Goal: Task Accomplishment & Management: Manage account settings

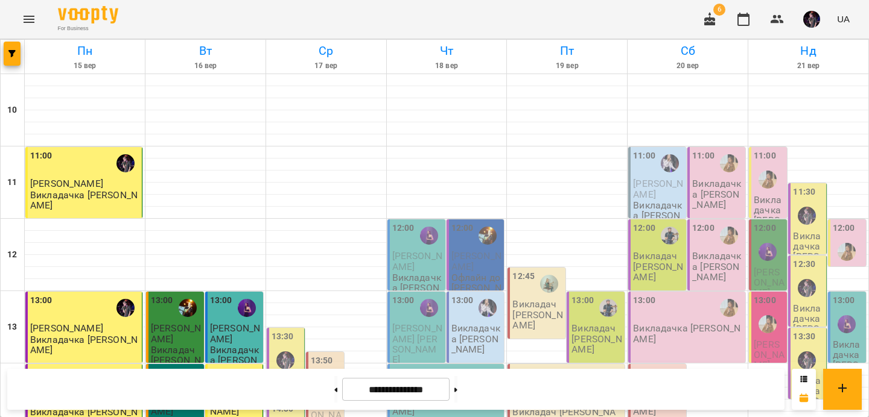
scroll to position [190, 0]
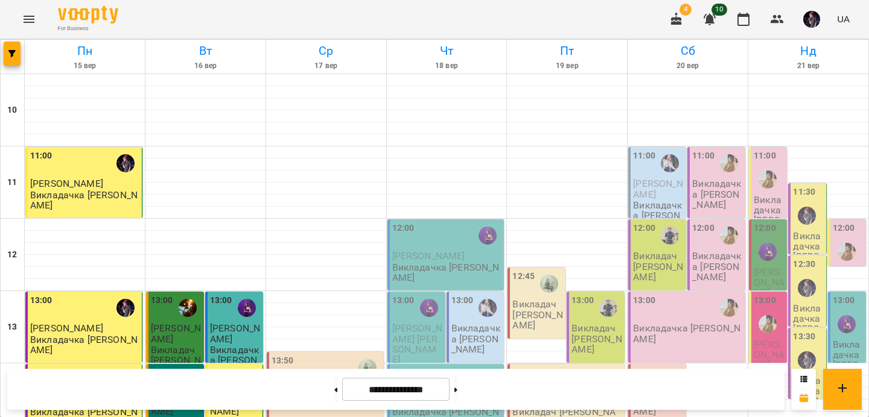
scroll to position [235, 0]
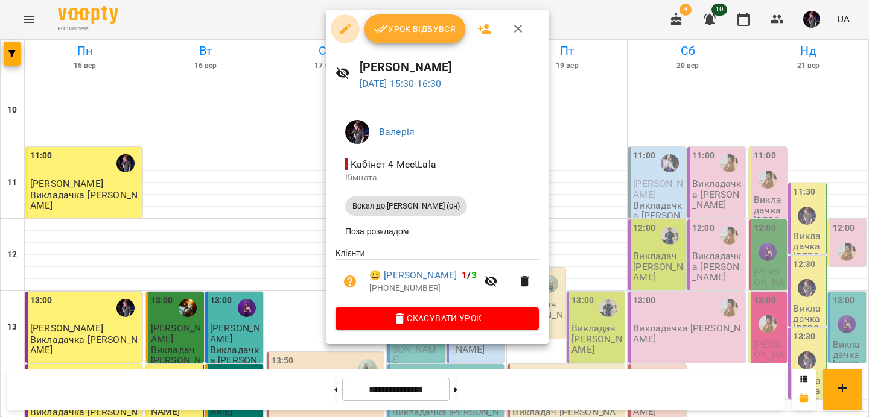
click at [346, 30] on icon "button" at bounding box center [345, 29] width 14 height 14
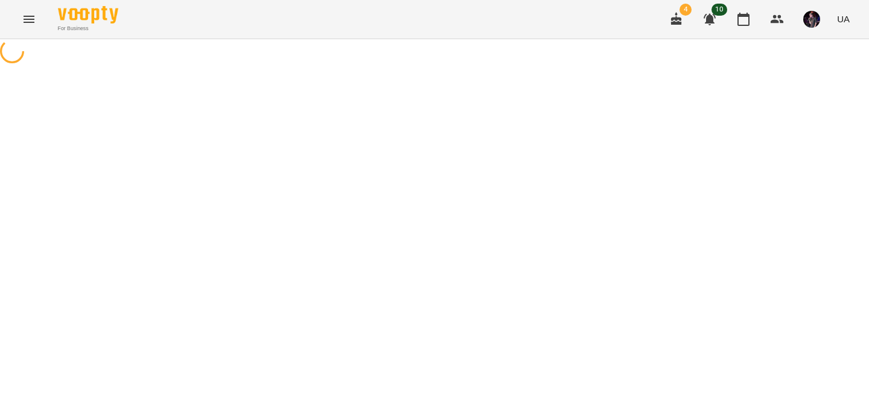
select select "**********"
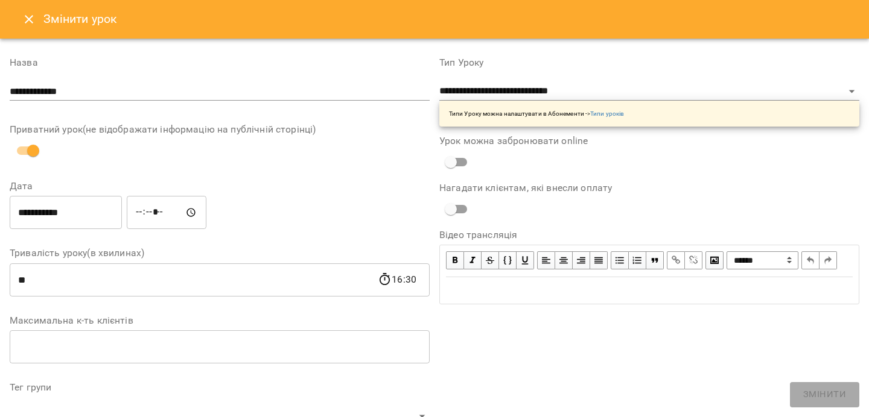
click at [162, 211] on input "*****" at bounding box center [167, 213] width 80 height 34
type input "*****"
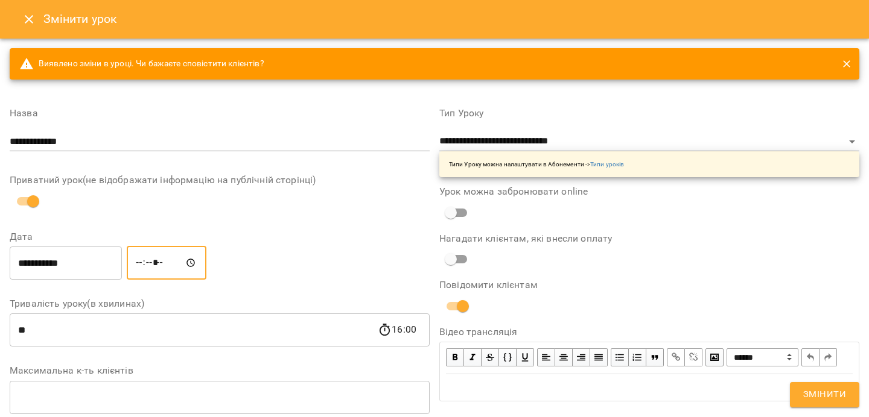
click at [790, 382] on button "Змінити" at bounding box center [824, 394] width 69 height 25
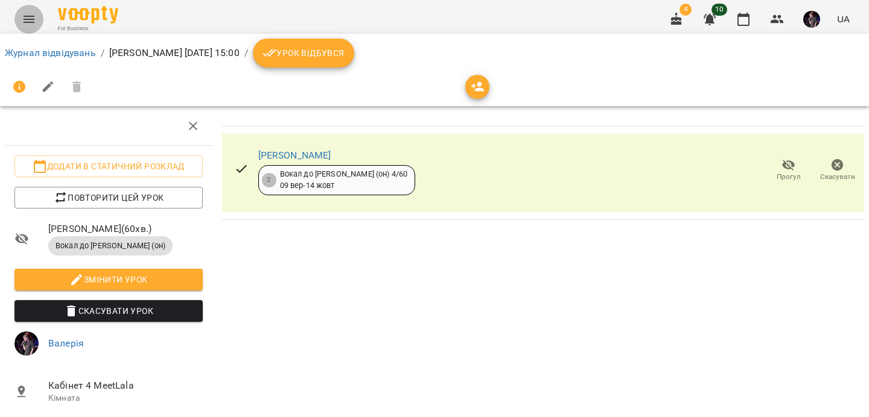
click at [20, 18] on button "Menu" at bounding box center [28, 19] width 29 height 29
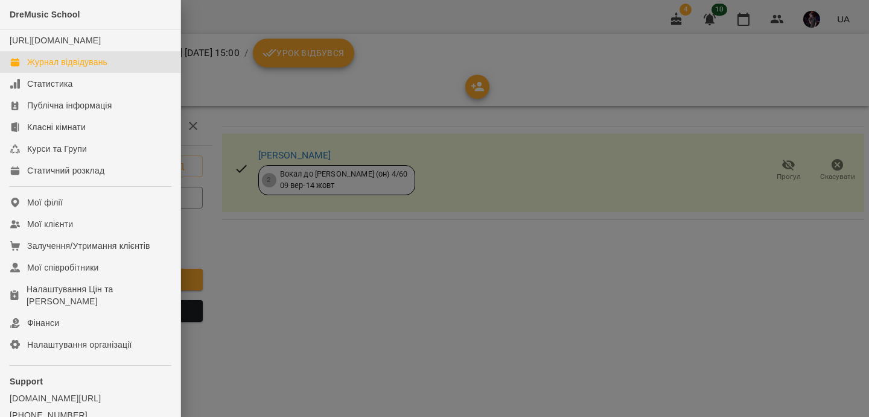
click at [60, 68] on div "Журнал відвідувань" at bounding box center [67, 62] width 80 height 12
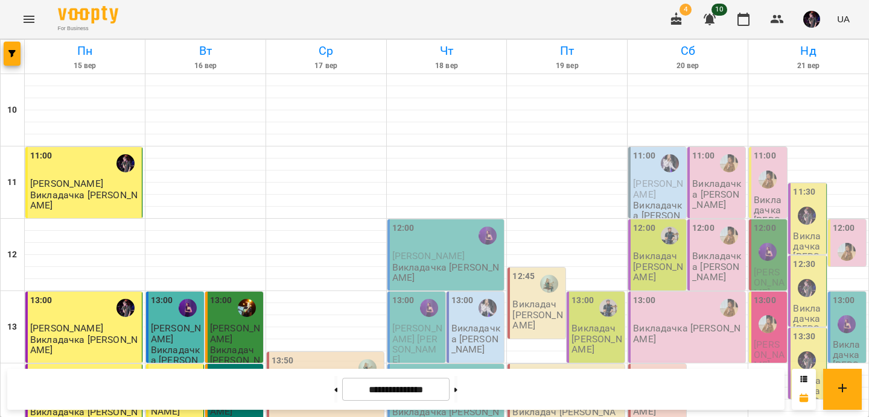
scroll to position [576, 0]
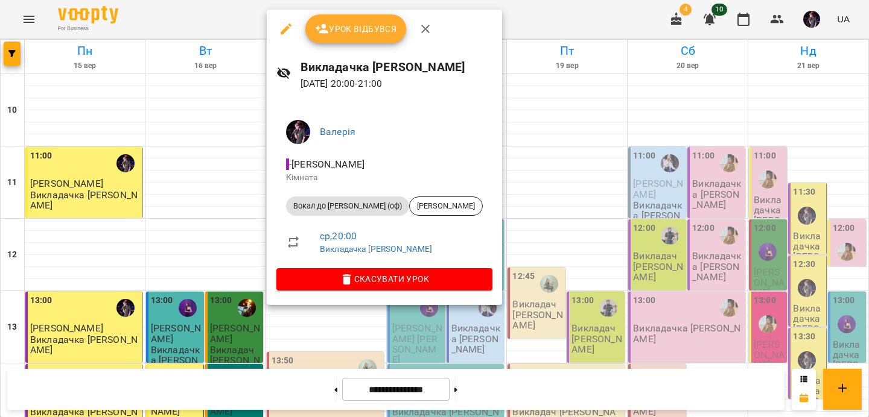
click at [423, 30] on icon "button" at bounding box center [425, 29] width 8 height 8
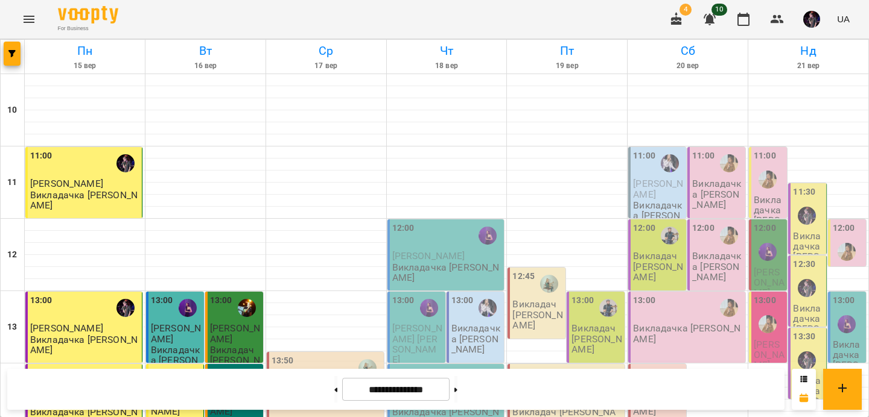
scroll to position [233, 0]
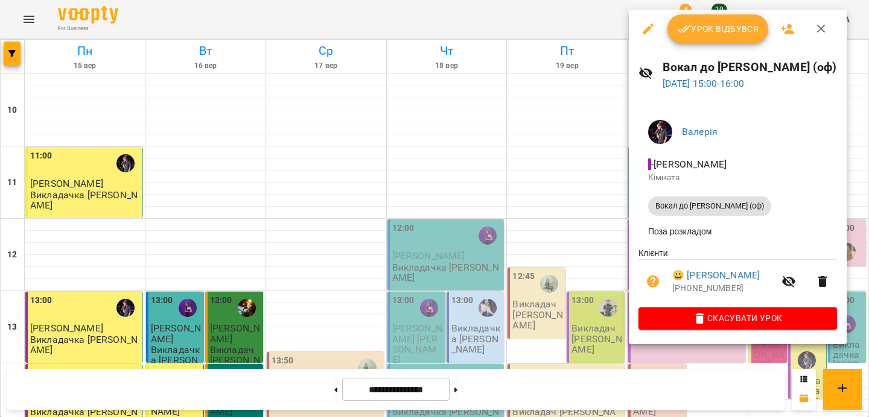
click at [822, 31] on icon "button" at bounding box center [821, 29] width 8 height 8
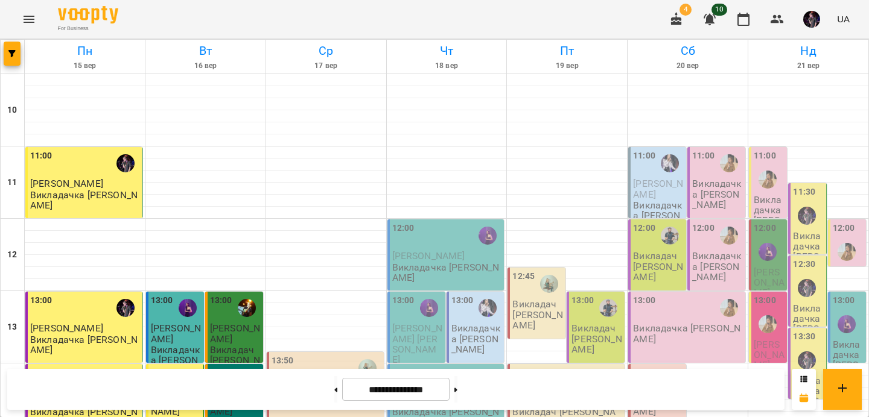
scroll to position [394, 0]
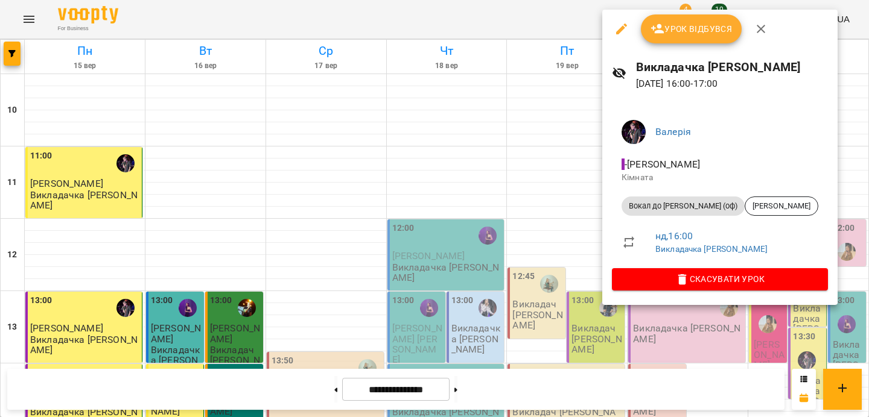
click at [761, 29] on icon "button" at bounding box center [760, 29] width 14 height 14
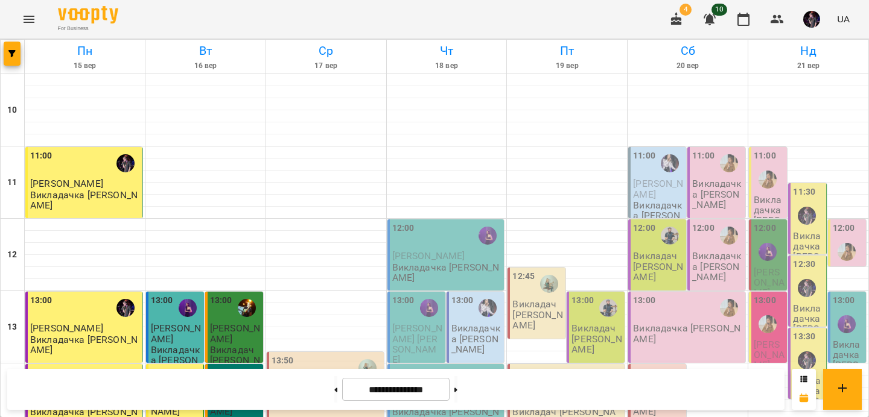
scroll to position [475, 0]
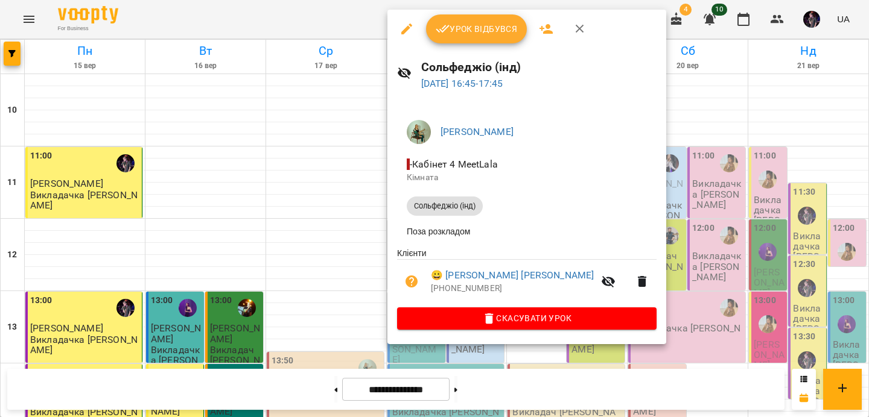
click at [576, 34] on icon "button" at bounding box center [579, 29] width 14 height 14
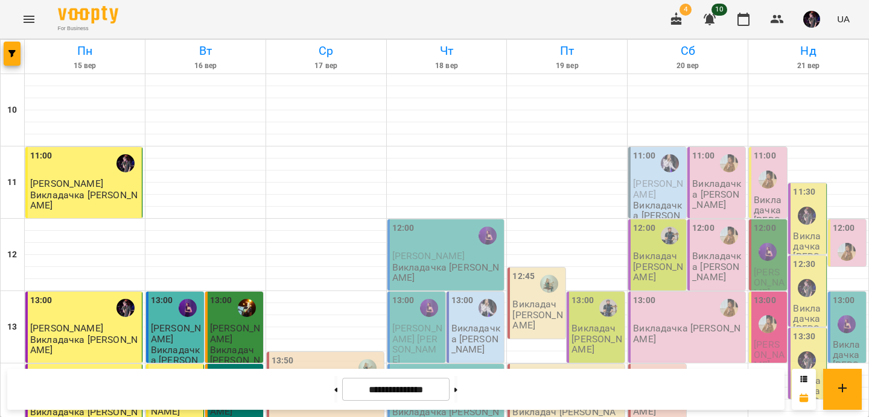
scroll to position [612, 0]
